Goal: Transaction & Acquisition: Book appointment/travel/reservation

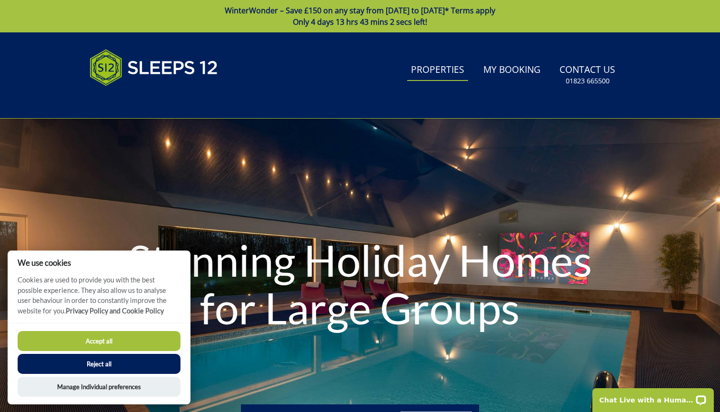
click at [453, 66] on link "Properties" at bounding box center [437, 70] width 61 height 21
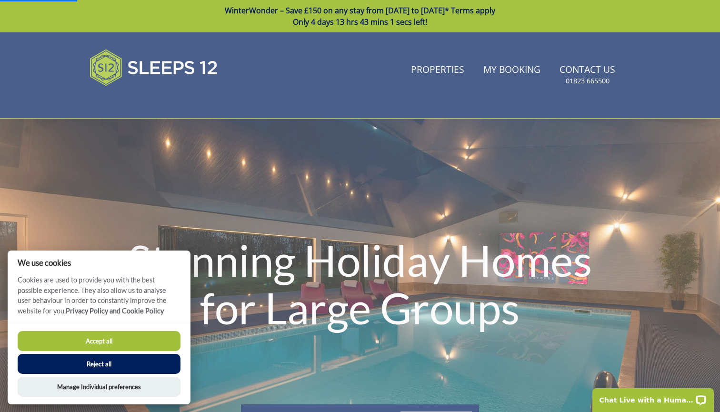
click at [78, 360] on button "Reject all" at bounding box center [99, 364] width 163 height 20
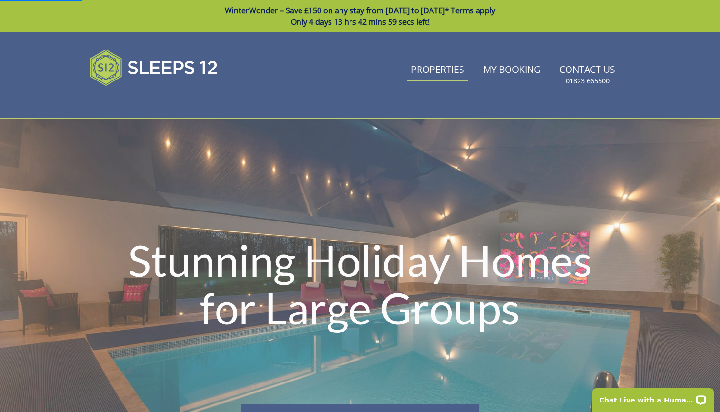
click at [438, 72] on link "Properties" at bounding box center [437, 70] width 61 height 21
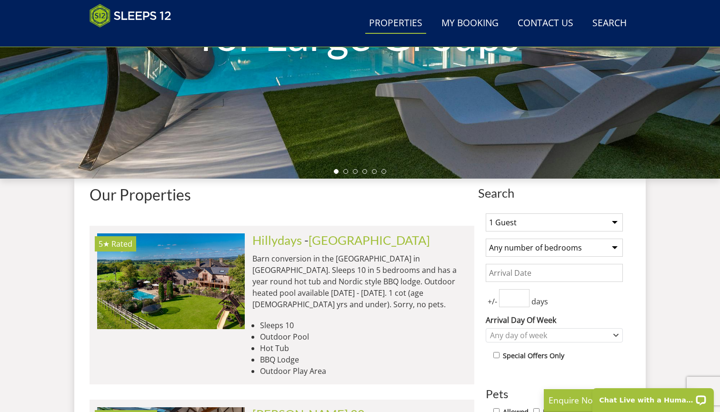
scroll to position [312, 0]
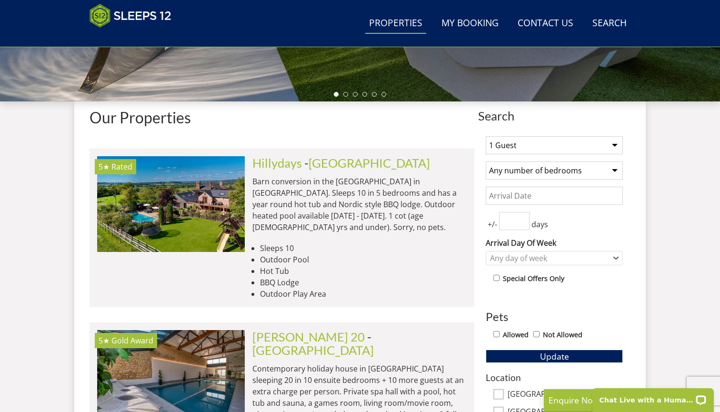
select select "13"
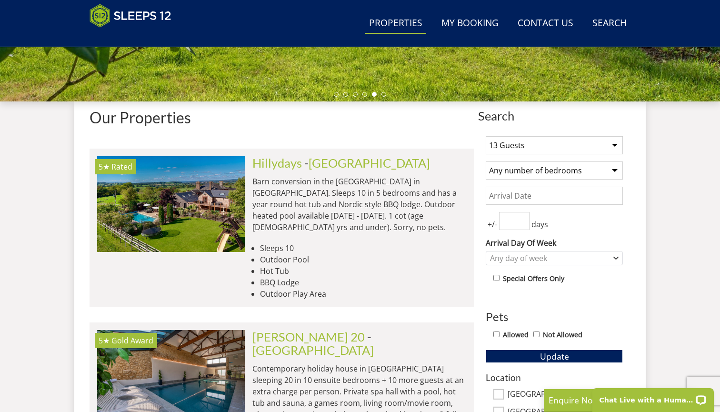
select select "8"
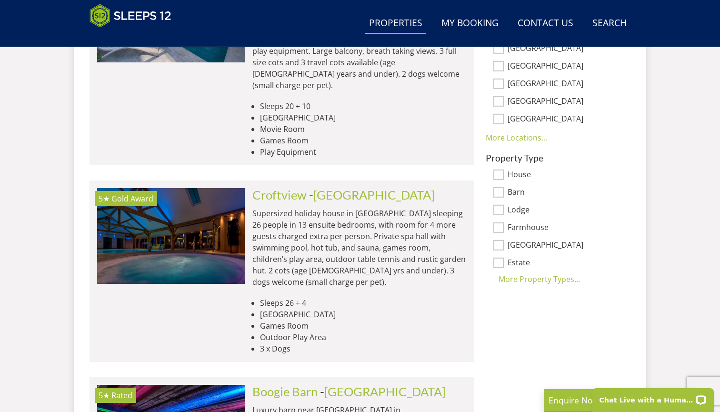
scroll to position [682, 0]
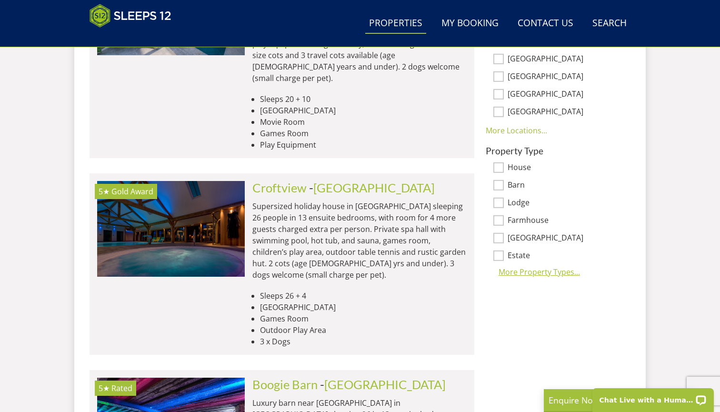
click at [542, 274] on div "More Property Types..." at bounding box center [554, 271] width 137 height 11
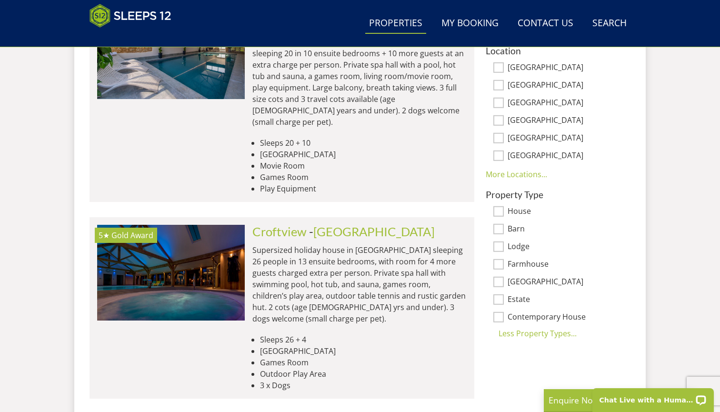
scroll to position [622, 0]
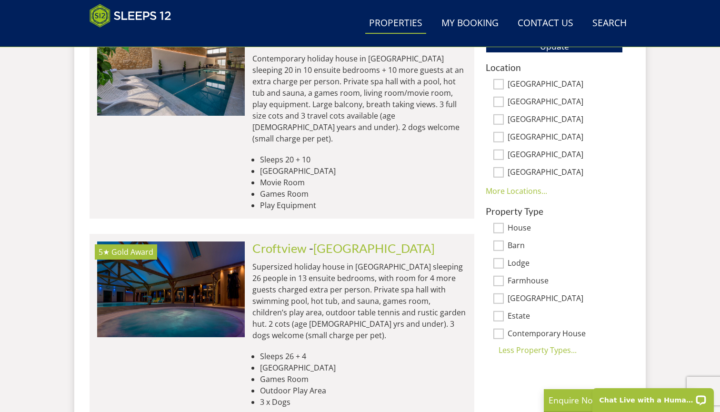
click at [500, 228] on input "House" at bounding box center [498, 228] width 10 height 10
checkbox input "true"
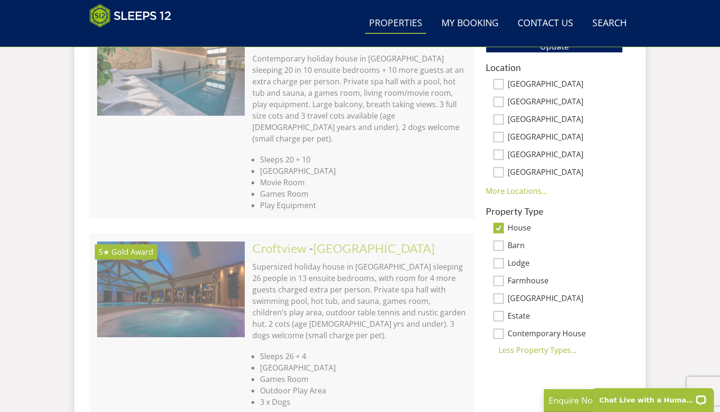
click at [500, 246] on input "Barn" at bounding box center [498, 246] width 10 height 10
checkbox input "true"
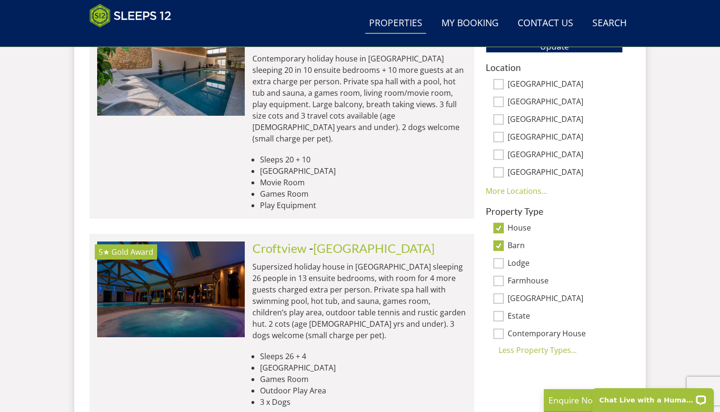
click at [497, 262] on input "Lodge" at bounding box center [498, 263] width 10 height 10
checkbox input "true"
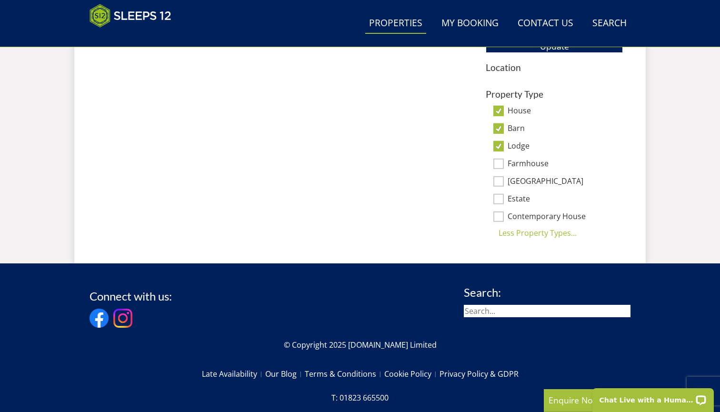
click at [499, 279] on div "Connect with us: Search: © Copyright 2025 [DOMAIN_NAME] Limited Late Availabili…" at bounding box center [360, 371] width 541 height 185
click at [500, 162] on input "Farmhouse" at bounding box center [498, 164] width 10 height 10
checkbox input "true"
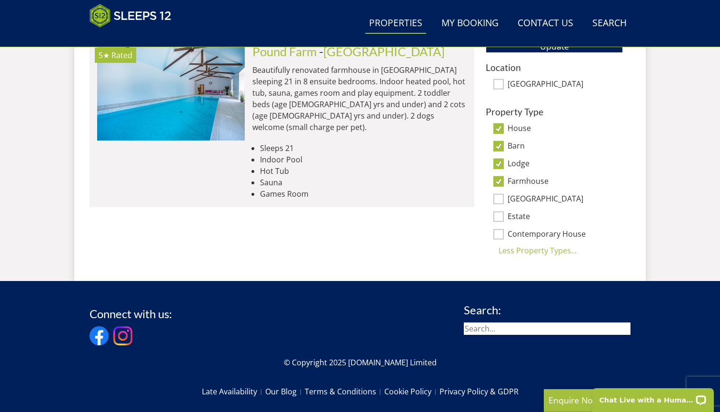
click at [499, 236] on input "Contemporary House" at bounding box center [498, 234] width 10 height 10
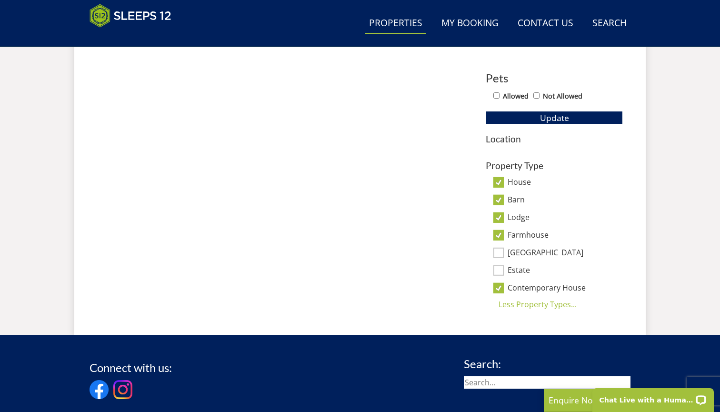
scroll to position [583, 0]
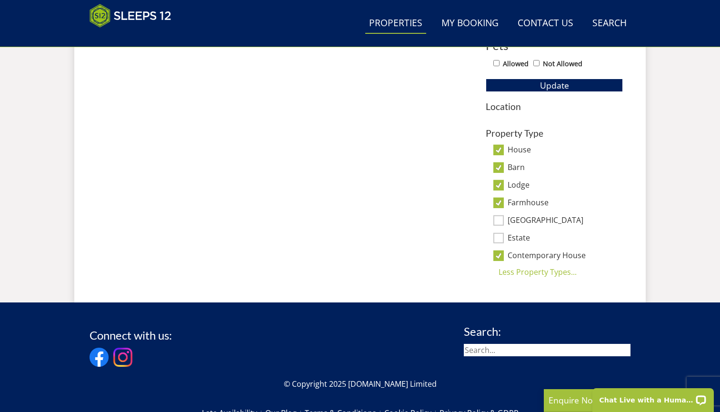
click at [500, 256] on input "Contemporary House" at bounding box center [498, 256] width 10 height 10
checkbox input "false"
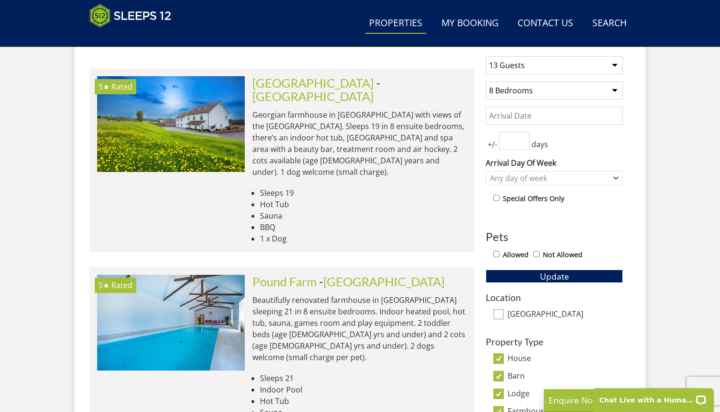
scroll to position [397, 0]
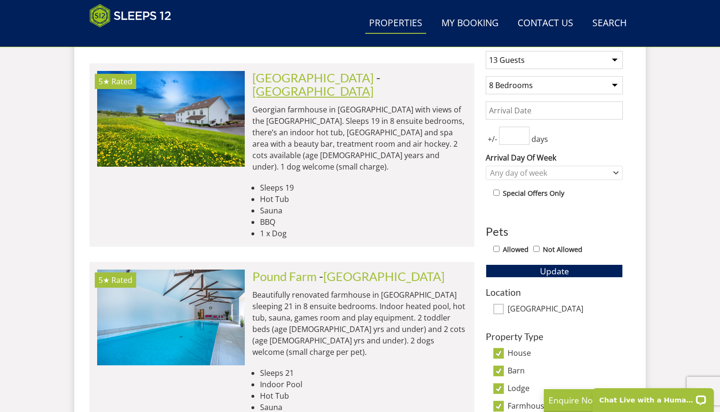
click at [374, 84] on link "[GEOGRAPHIC_DATA]" at bounding box center [312, 91] width 121 height 14
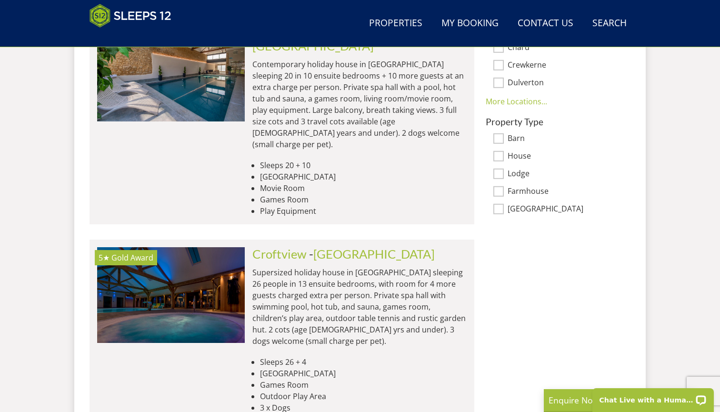
scroll to position [601, 0]
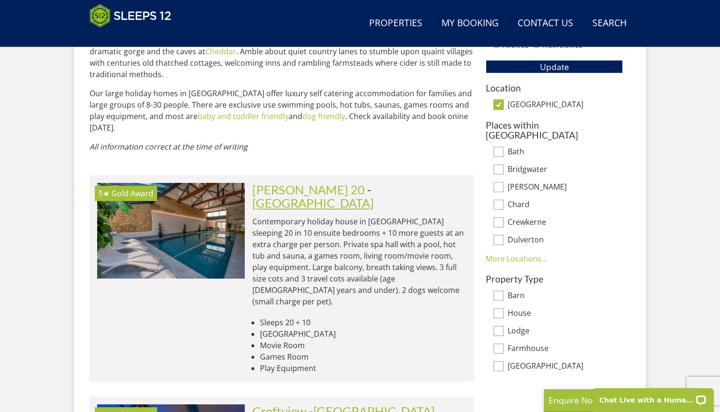
click at [328, 196] on link "[GEOGRAPHIC_DATA]" at bounding box center [312, 203] width 121 height 14
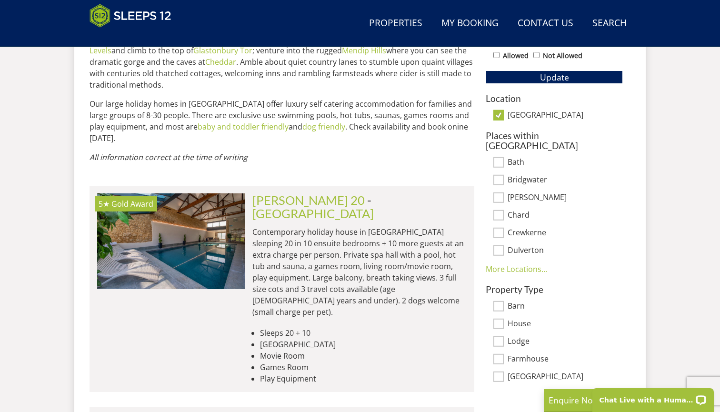
scroll to position [564, 0]
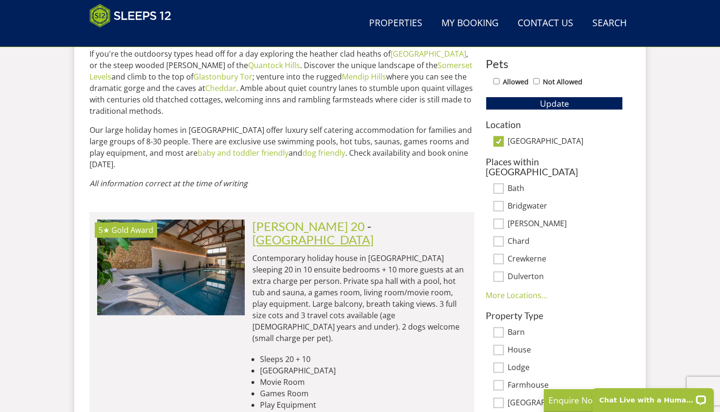
click at [355, 232] on link "[GEOGRAPHIC_DATA]" at bounding box center [312, 239] width 121 height 14
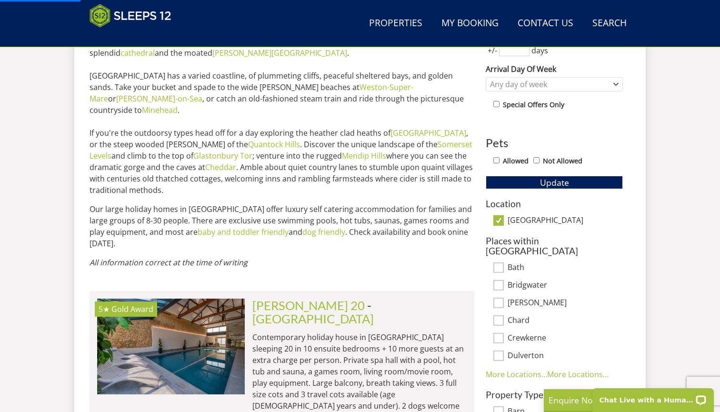
scroll to position [0, 0]
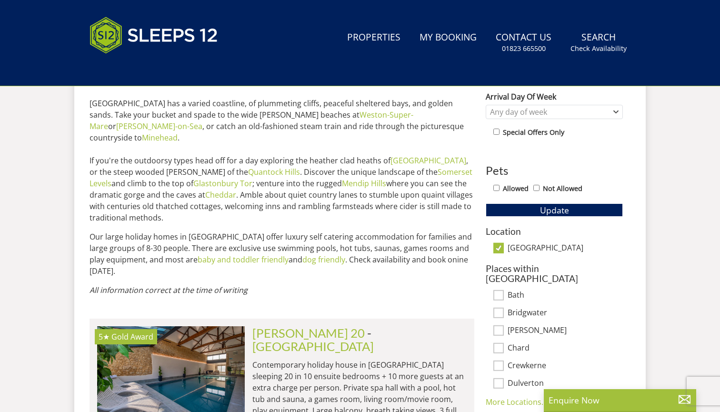
click at [289, 284] on p "All information correct at the time of writing" at bounding box center [282, 289] width 385 height 11
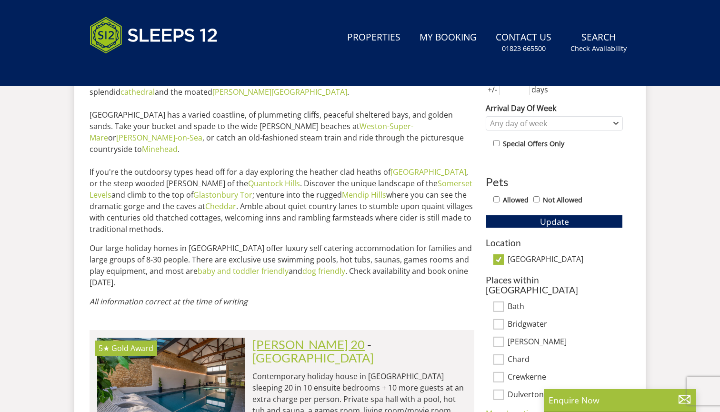
click at [279, 337] on link "[PERSON_NAME] 20" at bounding box center [308, 344] width 112 height 14
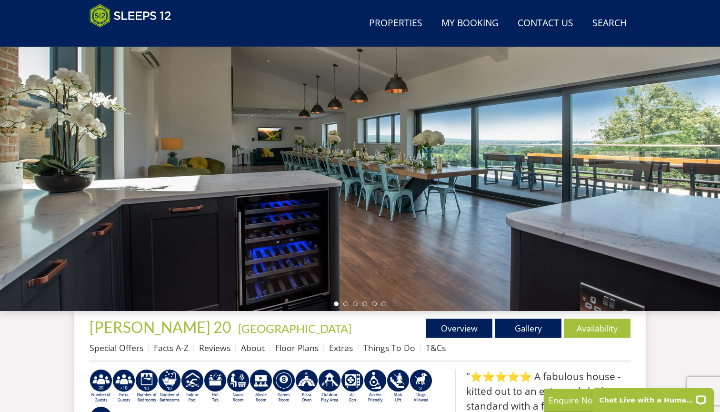
scroll to position [53, 0]
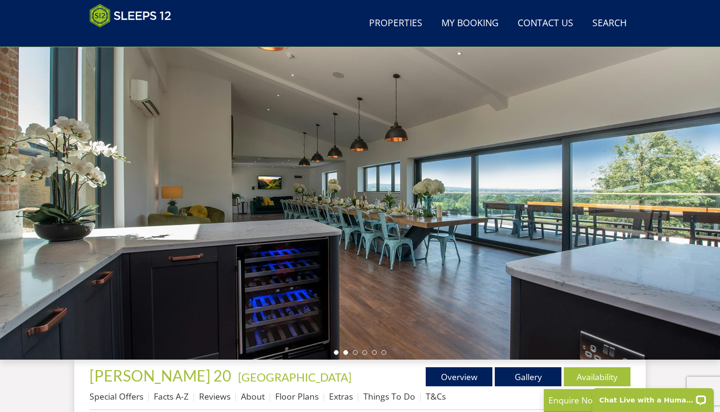
click at [345, 353] on li at bounding box center [345, 352] width 5 height 5
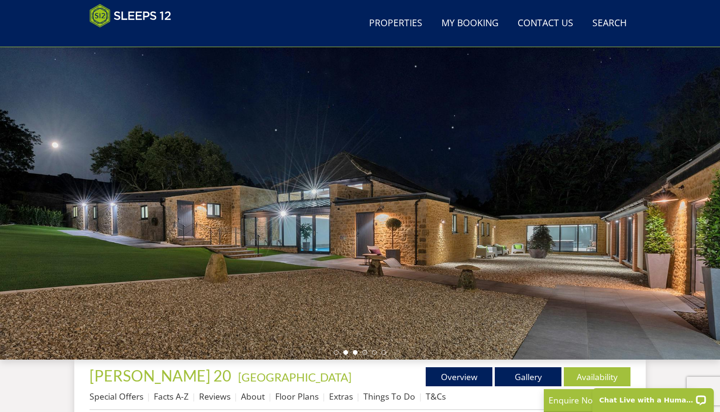
click at [354, 353] on li at bounding box center [355, 352] width 5 height 5
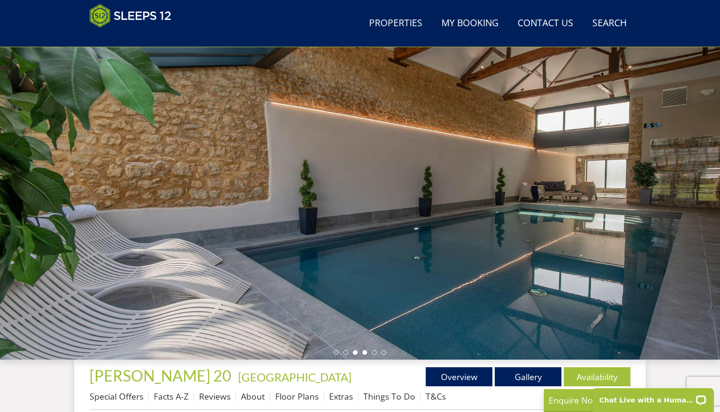
click at [364, 352] on li at bounding box center [364, 352] width 5 height 5
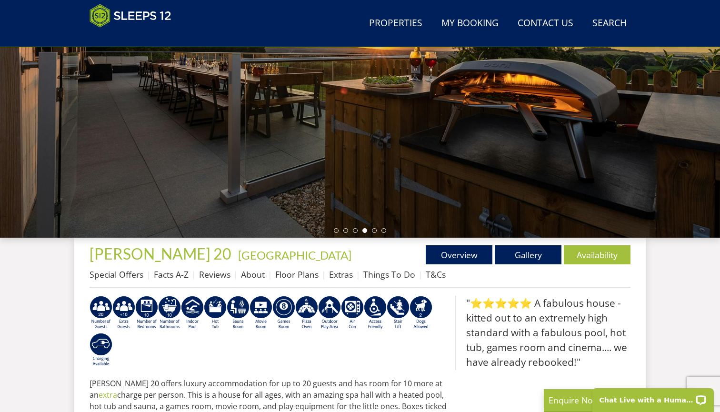
scroll to position [284, 0]
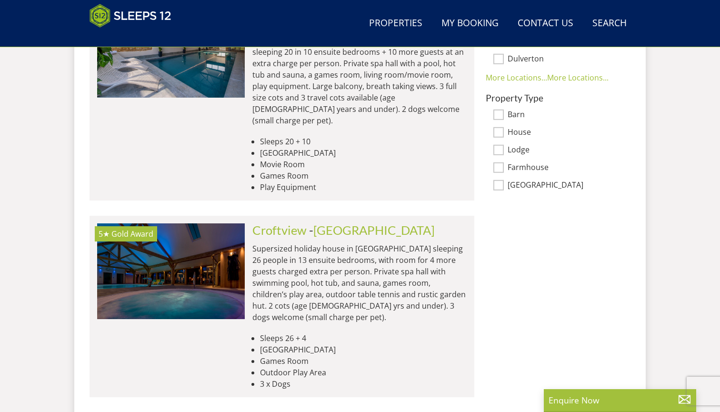
scroll to position [948, 0]
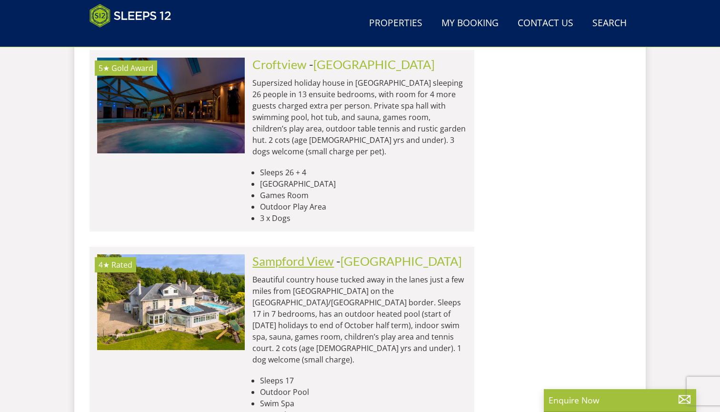
click at [278, 254] on link "Sampford View" at bounding box center [292, 261] width 81 height 14
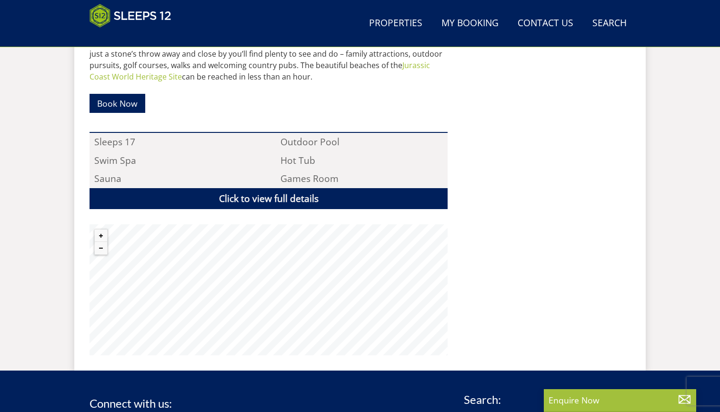
scroll to position [607, 0]
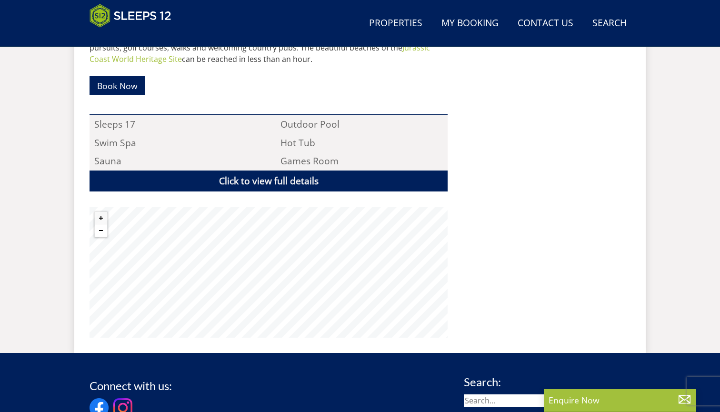
click at [104, 224] on button "Zoom out" at bounding box center [101, 230] width 12 height 12
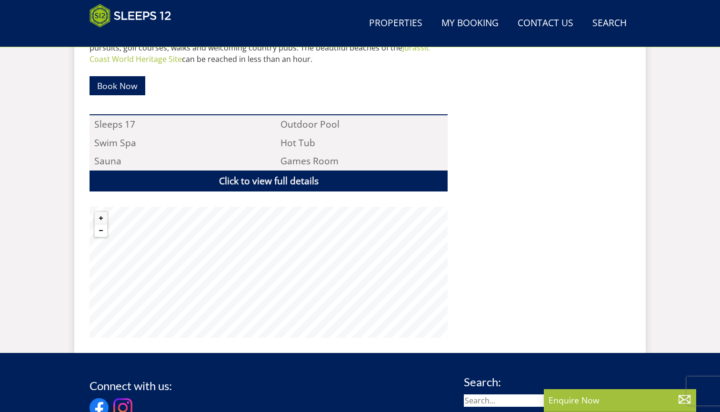
click at [104, 224] on button "Zoom out" at bounding box center [101, 230] width 12 height 12
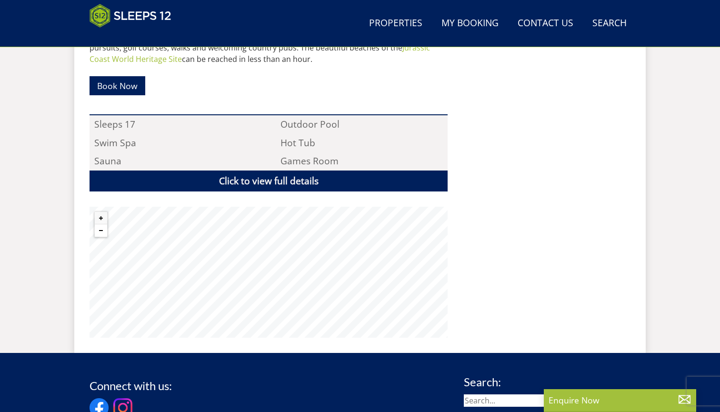
click at [104, 224] on button "Zoom out" at bounding box center [101, 230] width 12 height 12
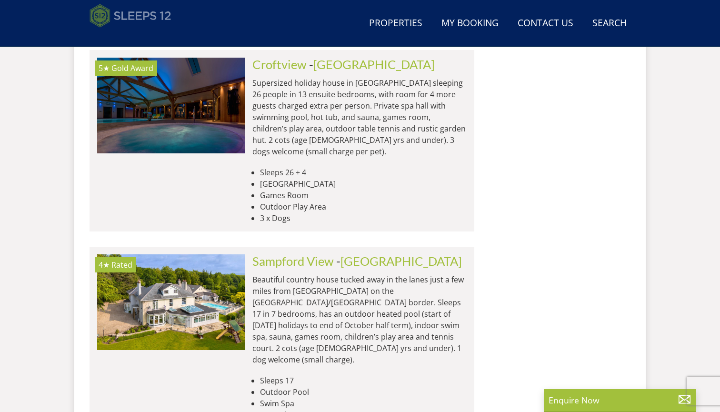
scroll to position [0, 2661]
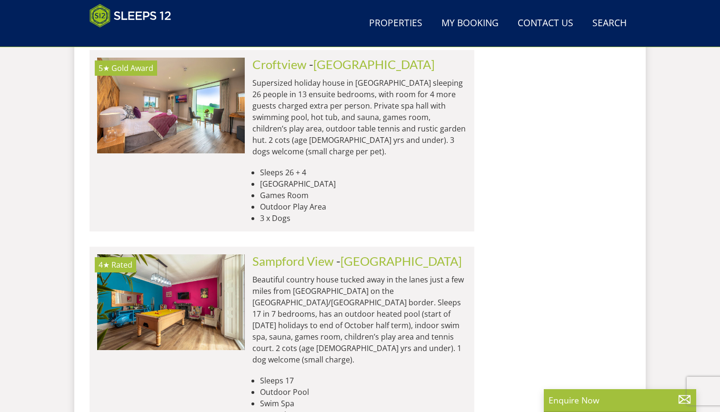
select select "13"
select select "8"
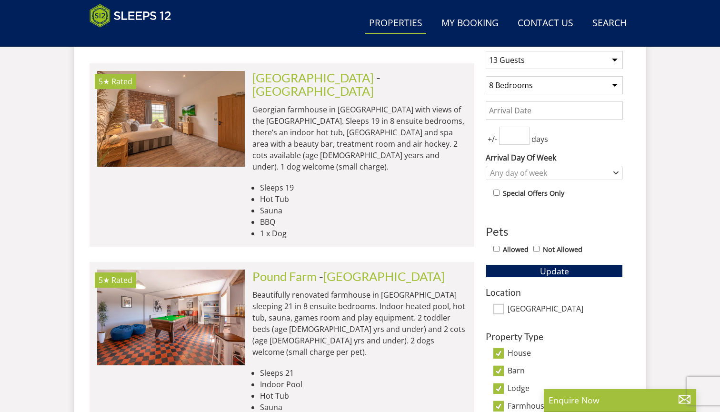
click at [401, 31] on link "Properties" at bounding box center [395, 23] width 61 height 21
select select "13"
select select "8"
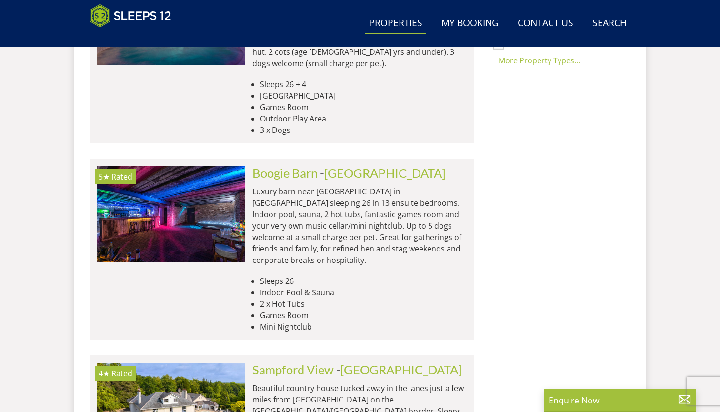
scroll to position [828, 0]
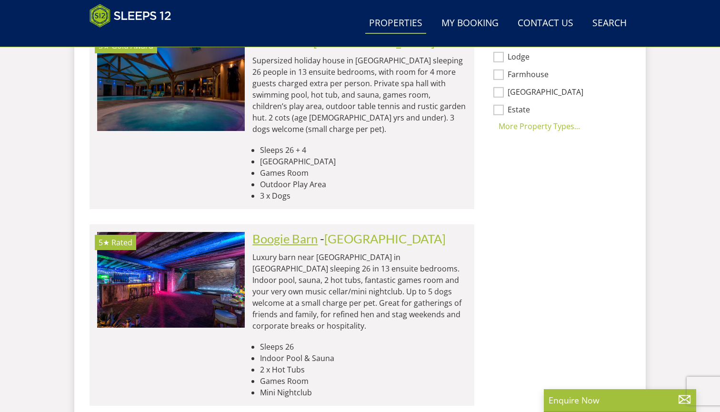
click at [305, 232] on link "Boogie Barn" at bounding box center [284, 239] width 65 height 14
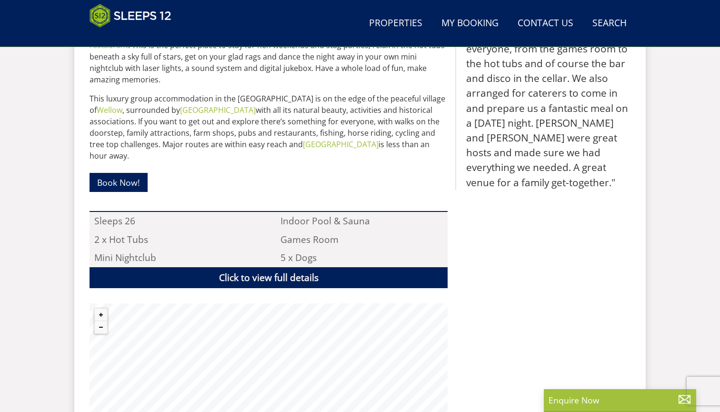
scroll to position [574, 0]
